Goal: Check status: Check status

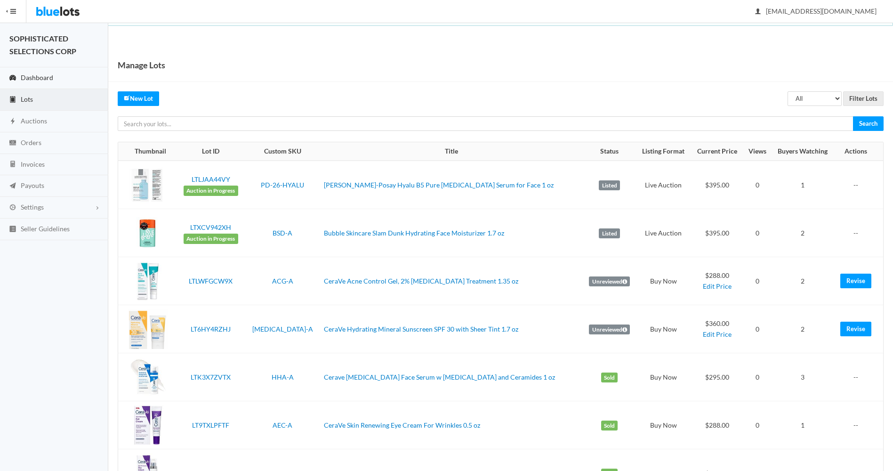
click at [38, 75] on span "Dashboard" at bounding box center [37, 77] width 32 height 8
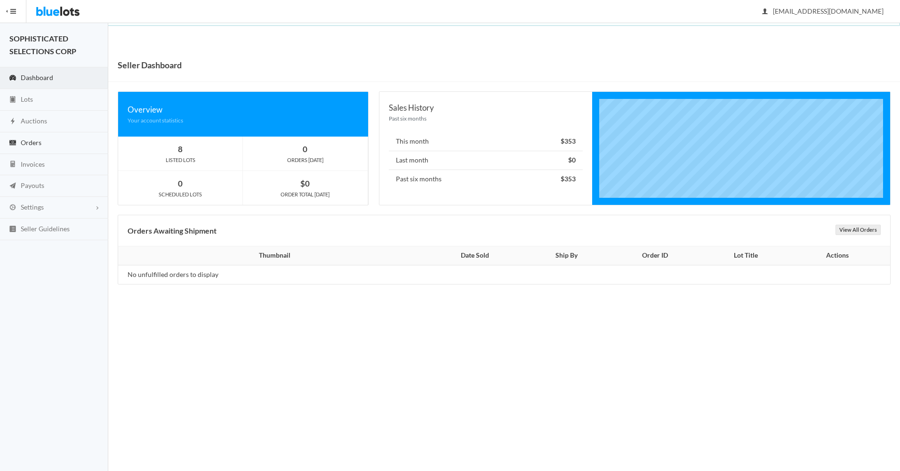
click at [36, 143] on span "Orders" at bounding box center [31, 142] width 21 height 8
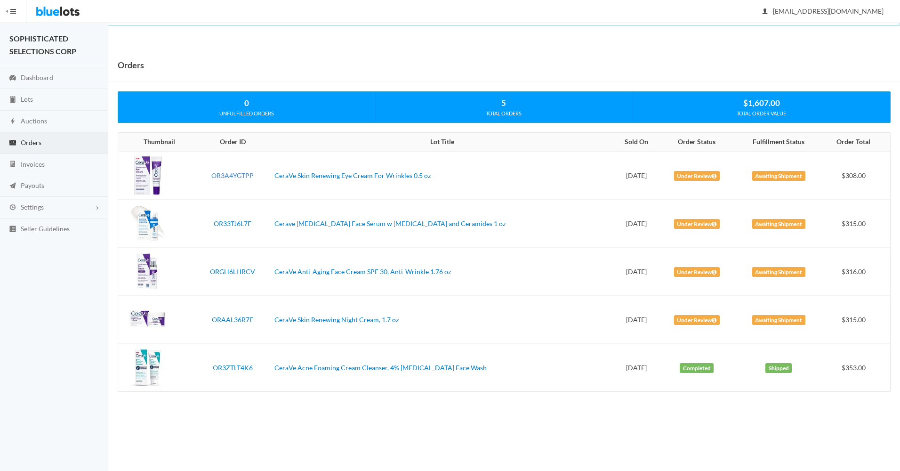
click at [232, 177] on link "OR3A4YGTPP" at bounding box center [232, 175] width 42 height 8
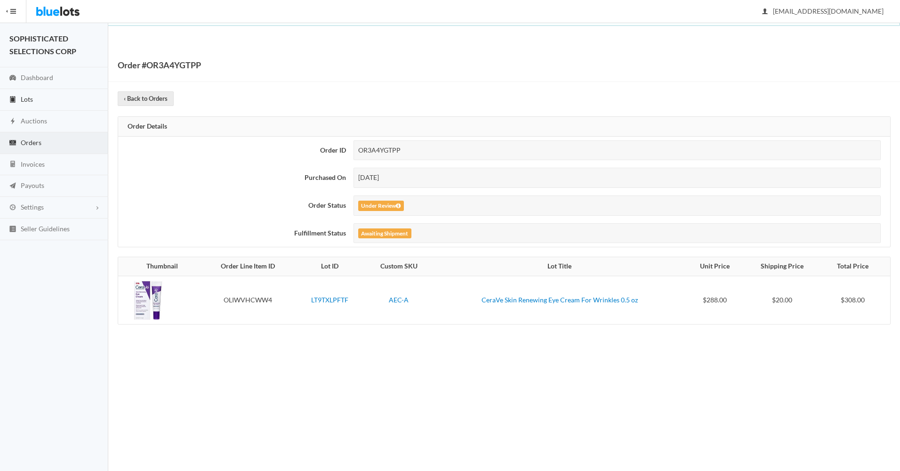
click at [28, 95] on span "Lots" at bounding box center [27, 99] width 12 height 8
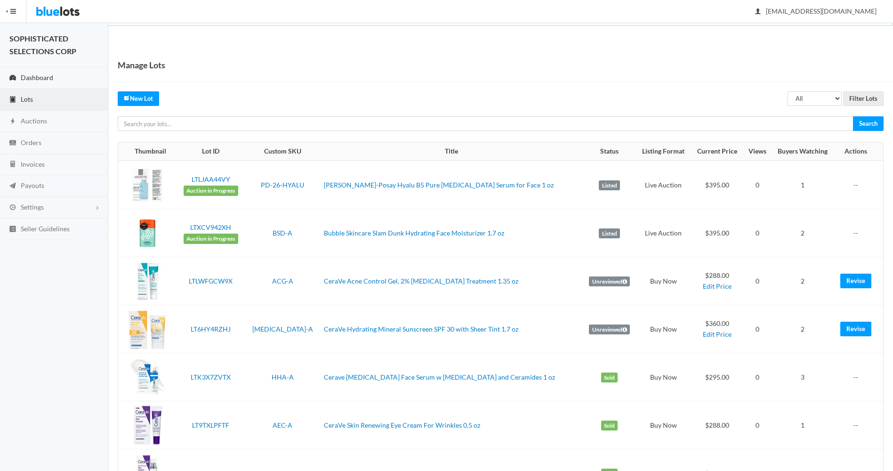
click at [30, 75] on span "Dashboard" at bounding box center [37, 77] width 32 height 8
